Goal: Task Accomplishment & Management: Manage account settings

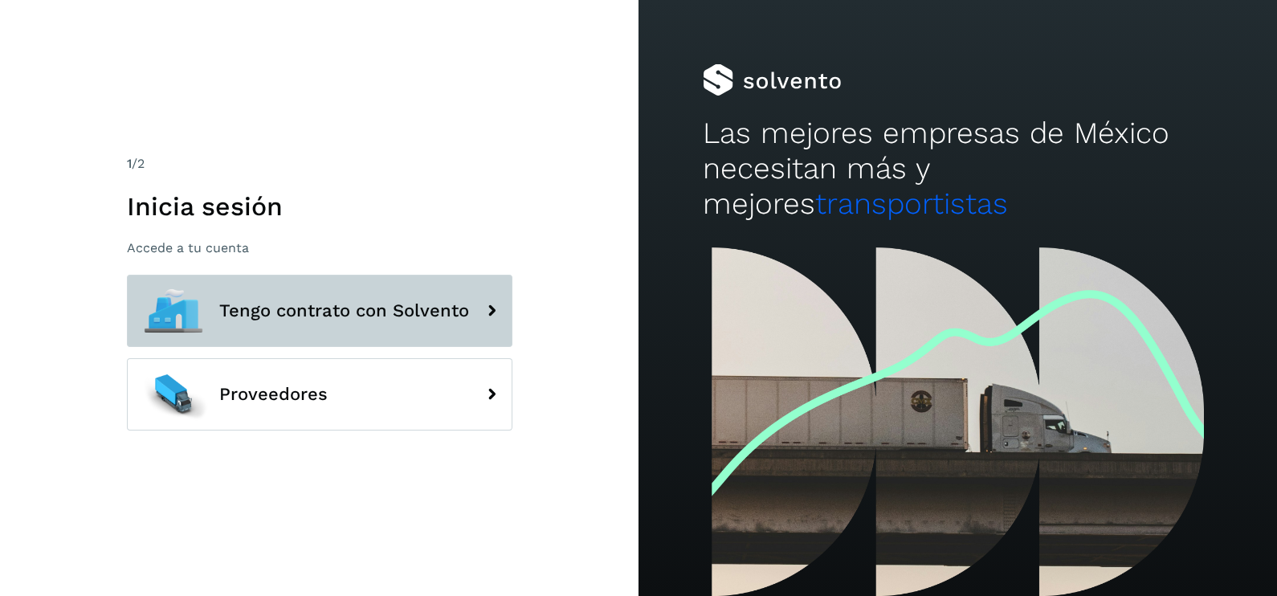
click at [399, 327] on button "Tengo contrato con Solvento" at bounding box center [320, 311] width 386 height 72
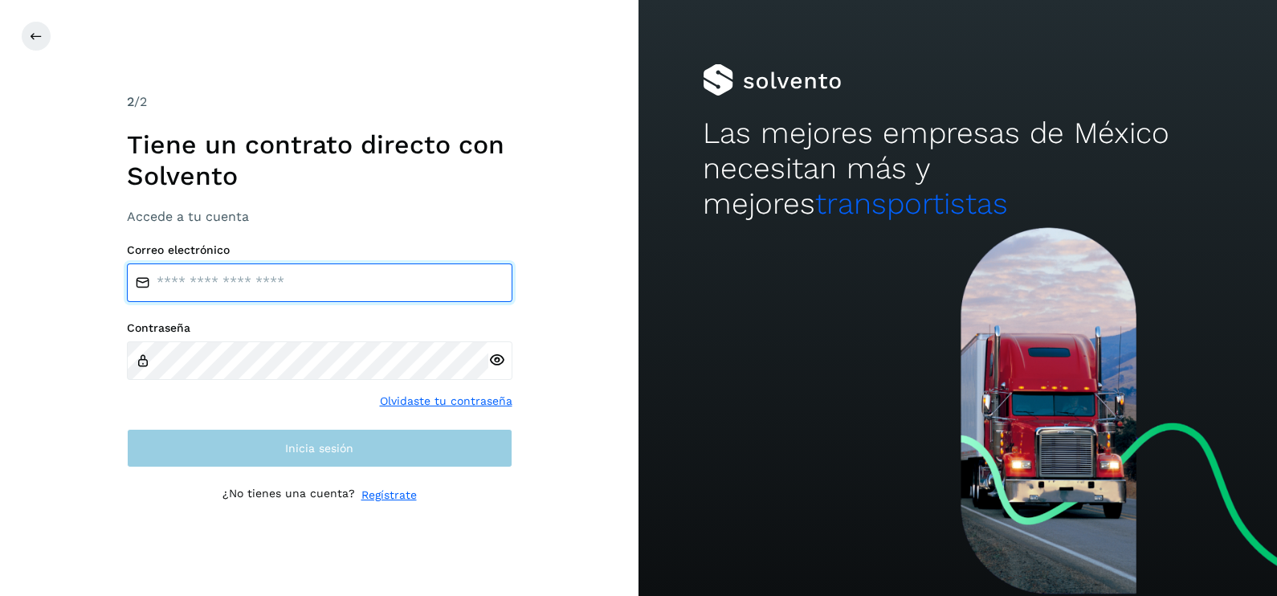
type input "**********"
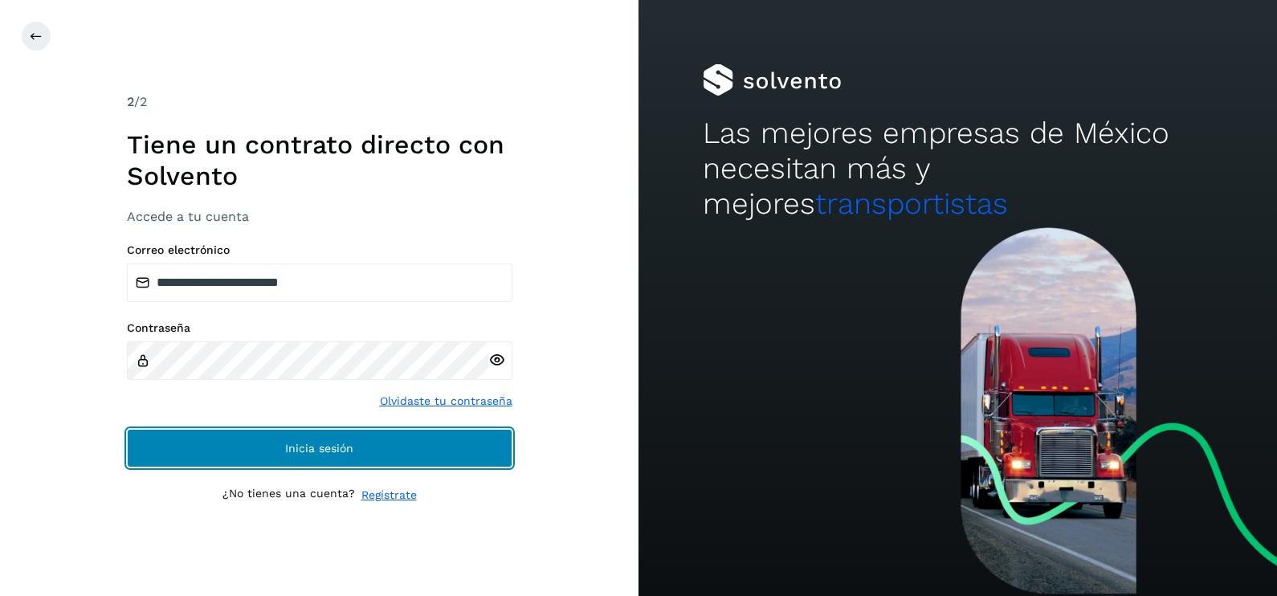
click at [378, 454] on button "Inicia sesión" at bounding box center [320, 448] width 386 height 39
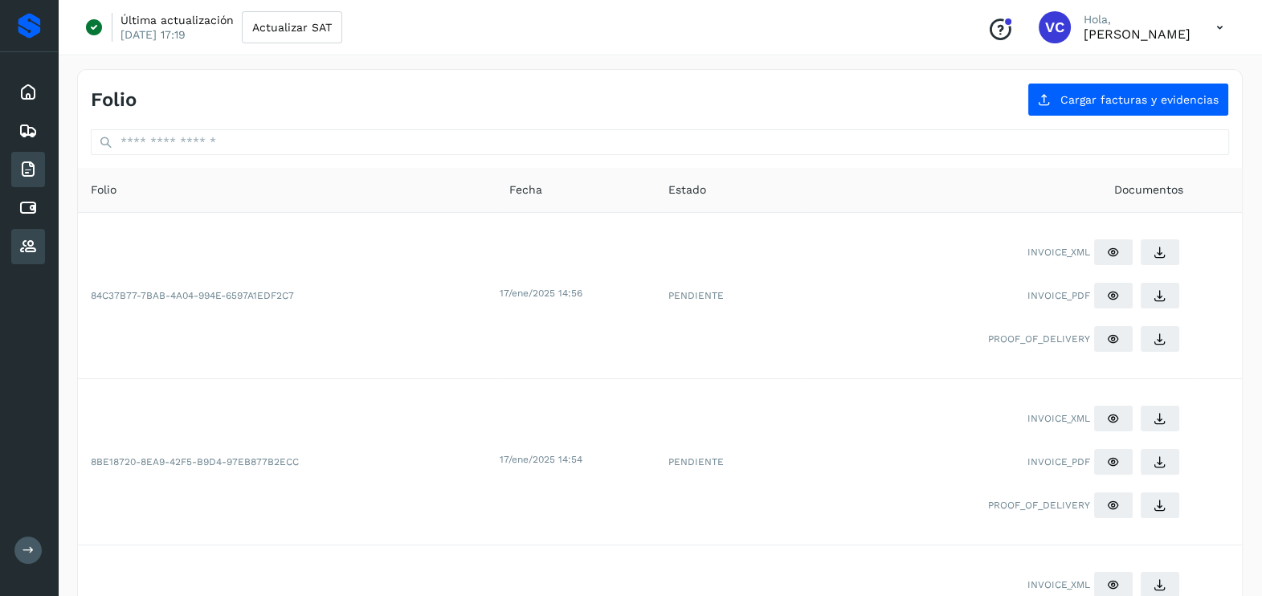
click at [36, 240] on icon at bounding box center [27, 246] width 19 height 19
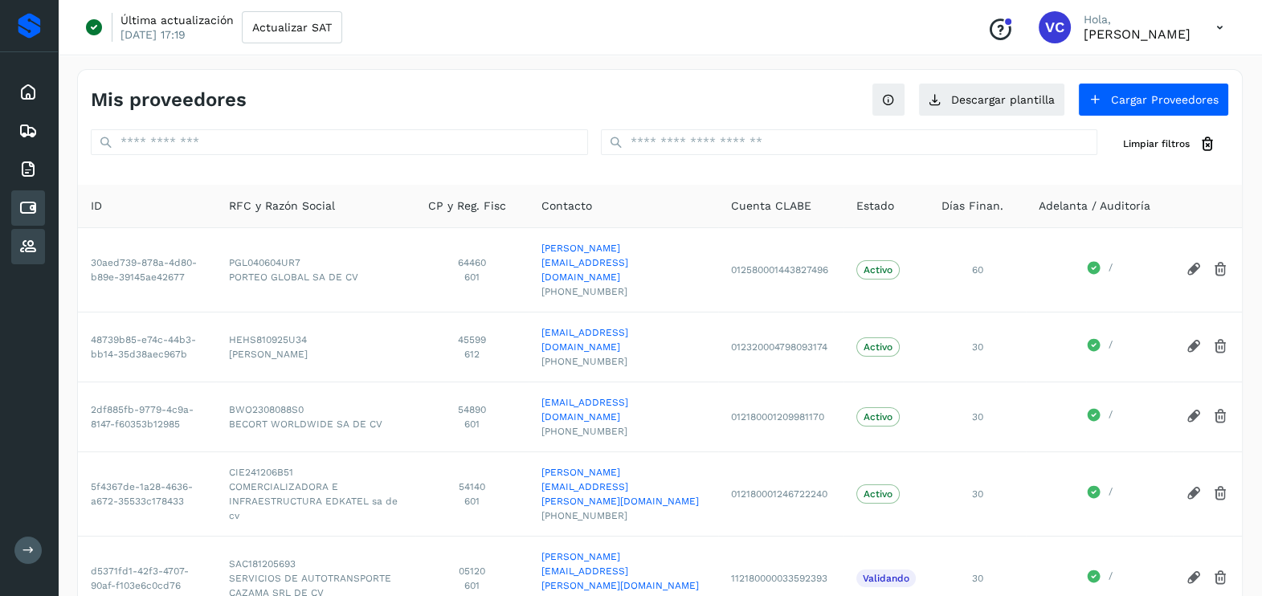
click at [29, 213] on icon at bounding box center [27, 207] width 19 height 19
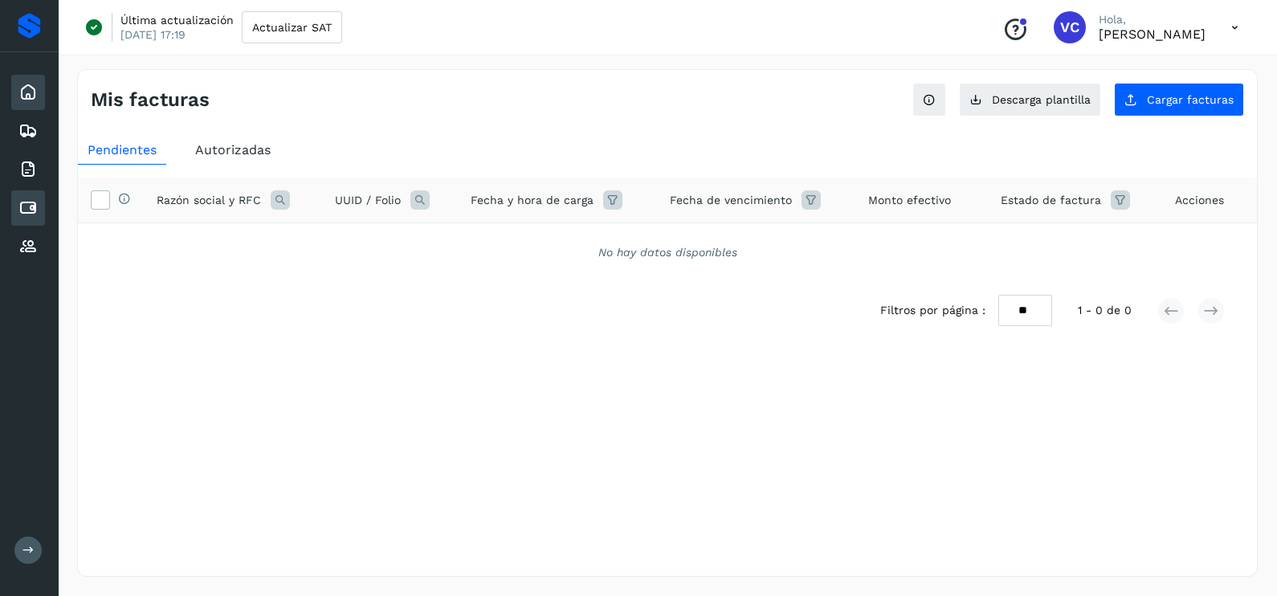
click at [38, 86] on div "Inicio" at bounding box center [28, 92] width 34 height 35
